Goal: Task Accomplishment & Management: Manage account settings

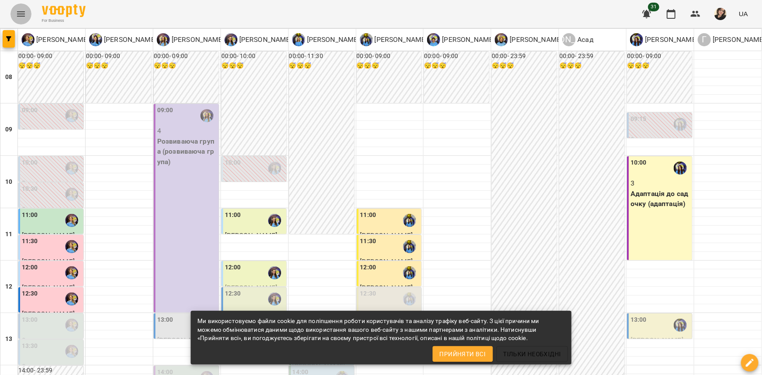
click at [23, 11] on icon "Menu" at bounding box center [21, 14] width 10 height 10
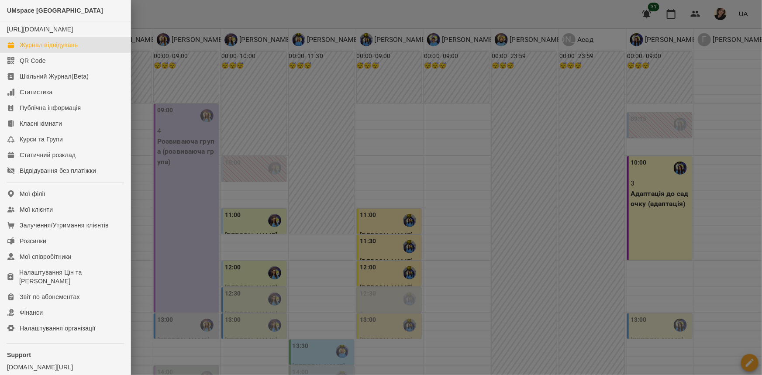
click at [31, 49] on div "Журнал відвідувань" at bounding box center [49, 45] width 58 height 9
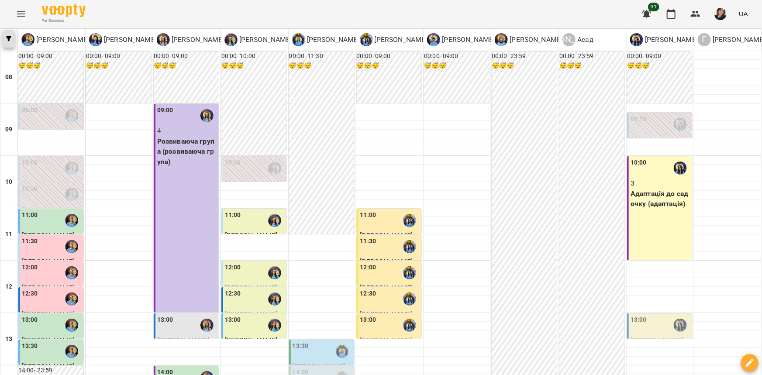
scroll to position [79, 0]
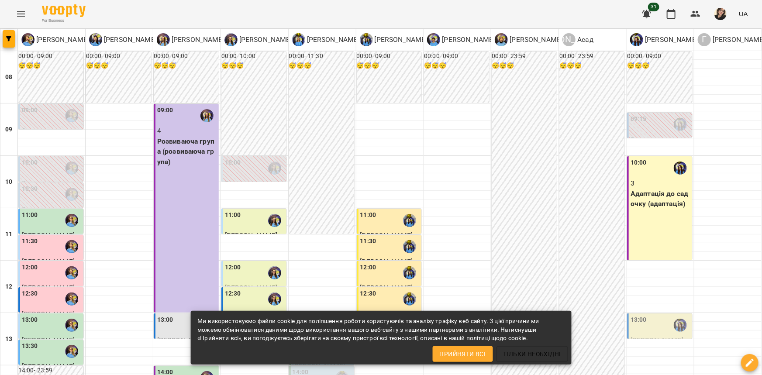
click at [460, 358] on span "Прийняти всі" at bounding box center [463, 354] width 46 height 10
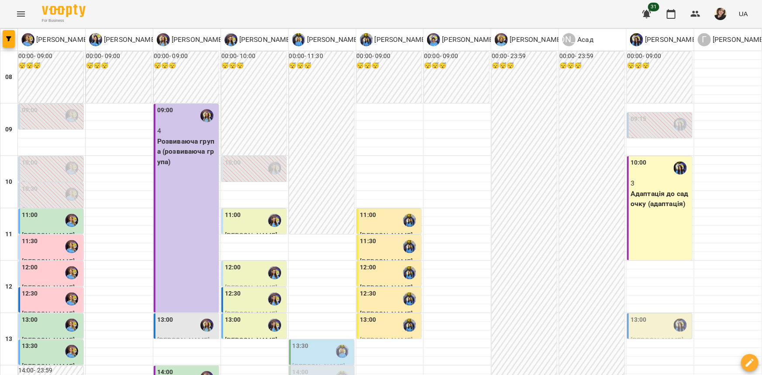
drag, startPoint x: 561, startPoint y: 338, endPoint x: 543, endPoint y: 336, distance: 17.6
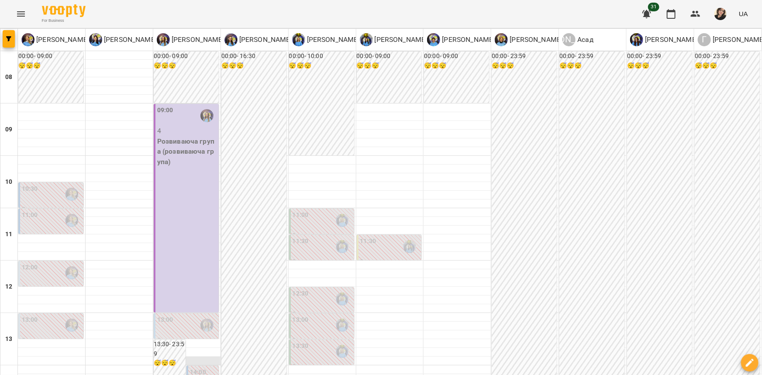
scroll to position [198, 0]
click at [201, 104] on div "09:00 4 Розвиваюча група (розвиваюча група)" at bounding box center [186, 208] width 65 height 209
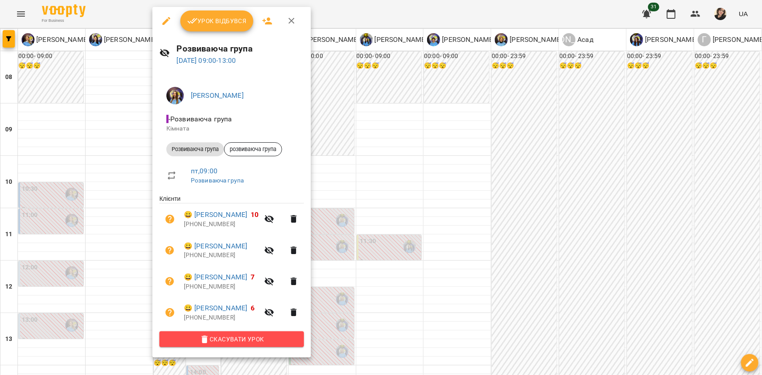
click at [237, 346] on button "Скасувати Урок" at bounding box center [231, 339] width 145 height 16
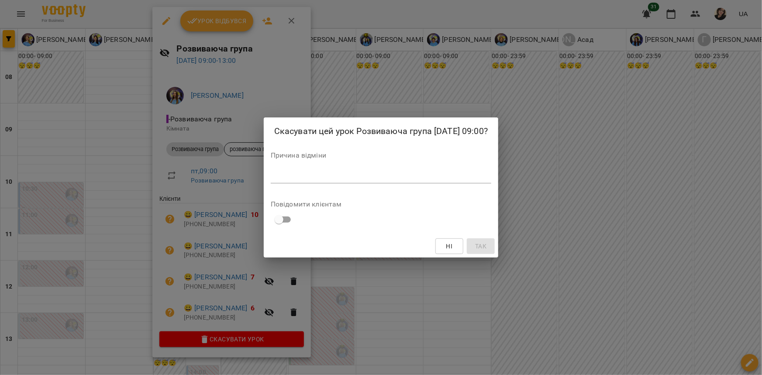
click at [332, 176] on textarea at bounding box center [381, 176] width 221 height 8
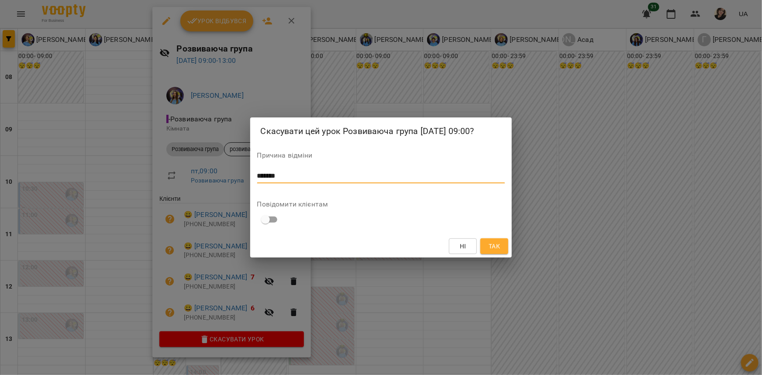
type textarea "*******"
click at [494, 242] on span "Так" at bounding box center [494, 246] width 11 height 10
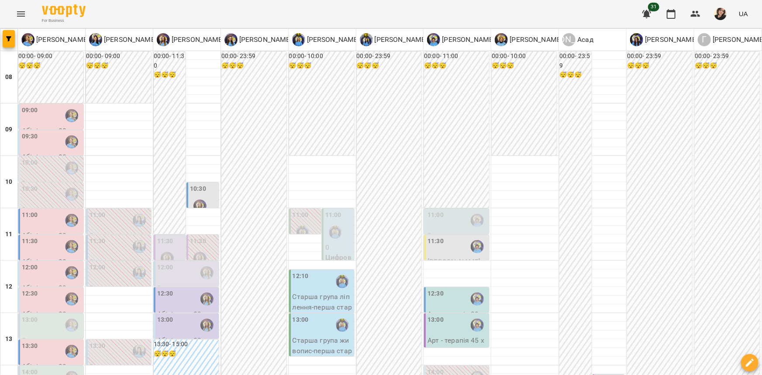
scroll to position [317, 0]
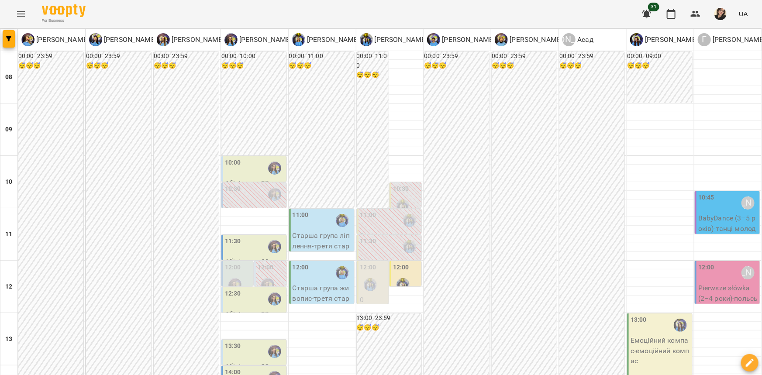
scroll to position [198, 0]
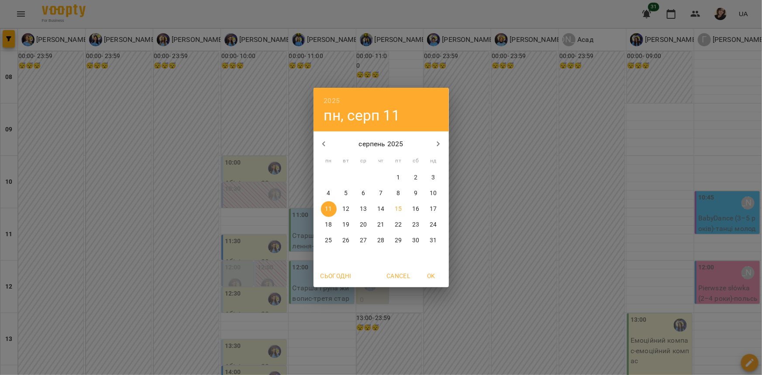
click at [325, 219] on button "18" at bounding box center [329, 225] width 16 height 16
type input "**********"
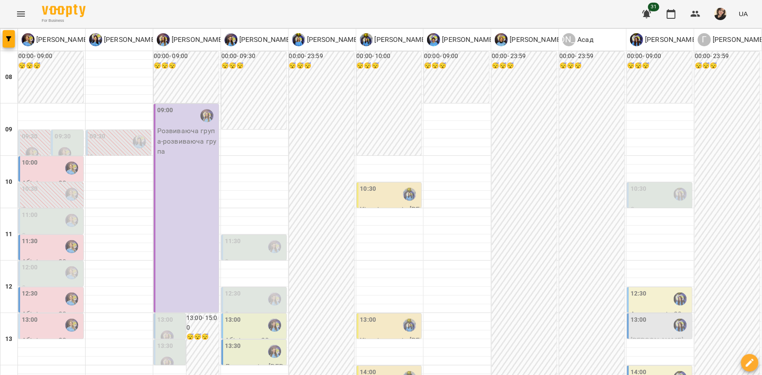
scroll to position [0, 0]
